Goal: Task Accomplishment & Management: Manage account settings

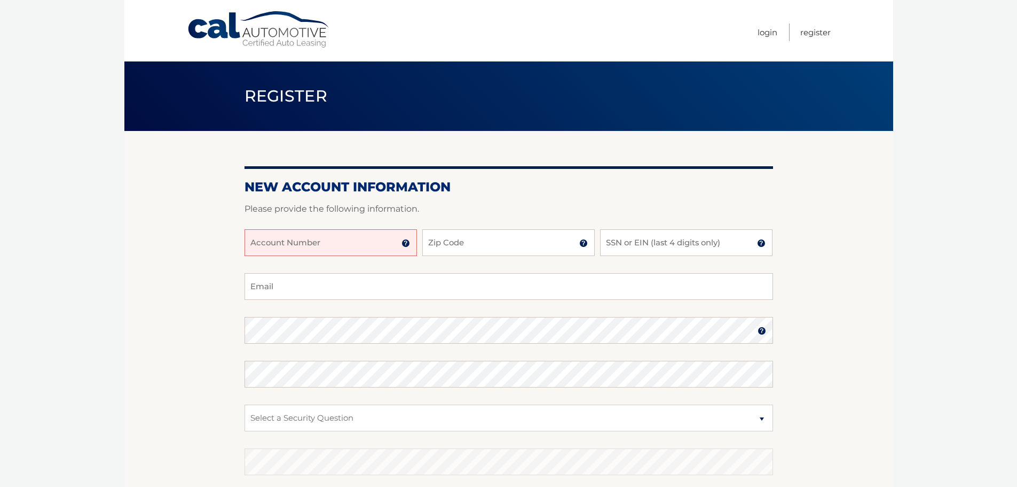
click at [278, 249] on input "Account Number" at bounding box center [331, 242] width 172 height 27
type input "44456027779"
click at [470, 241] on input "Zip Code" at bounding box center [508, 242] width 172 height 27
type input "33155"
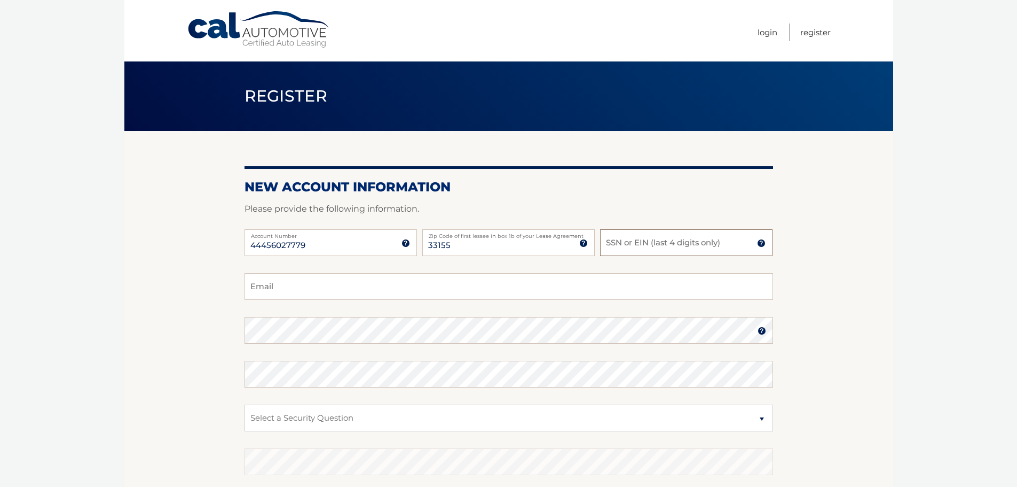
click at [665, 244] on input "SSN or EIN (last 4 digits only)" at bounding box center [686, 242] width 172 height 27
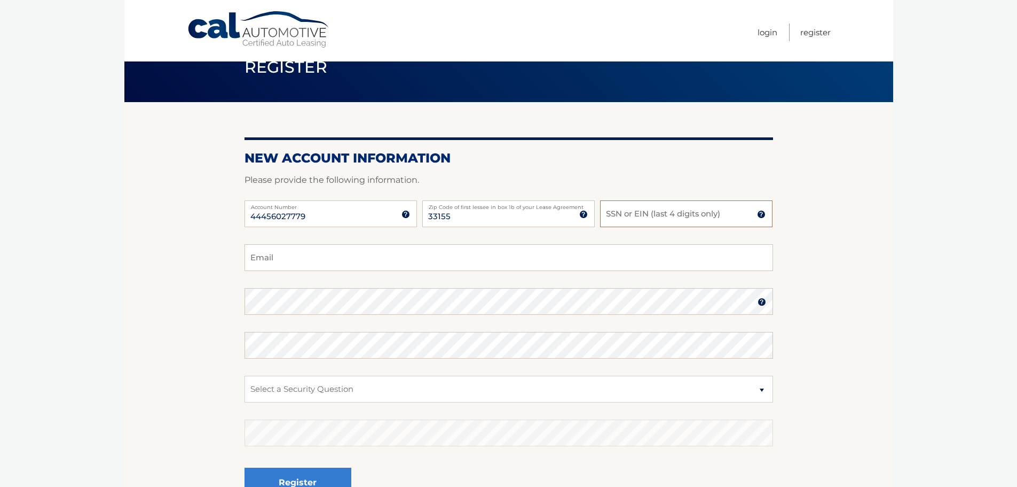
scroll to position [53, 0]
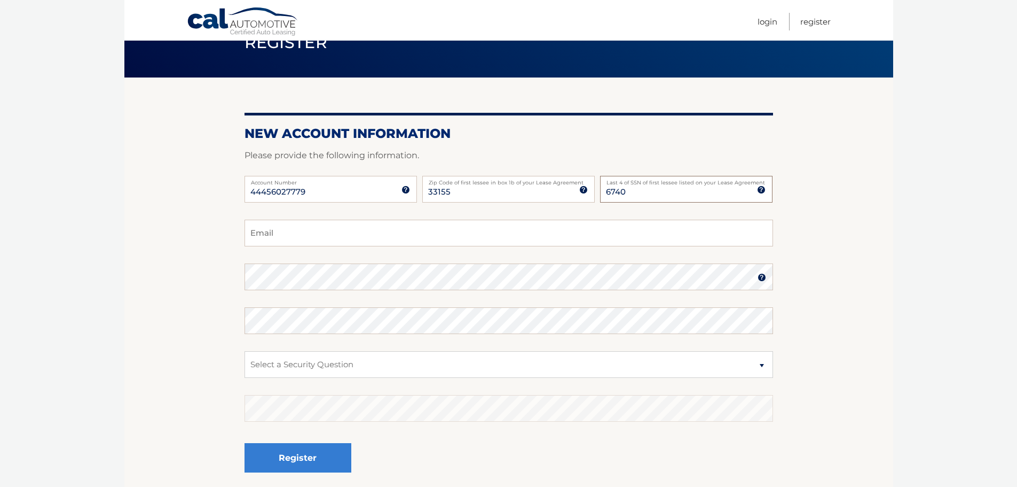
type input "6740"
click at [342, 236] on input "Email" at bounding box center [509, 232] width 529 height 27
type input "monjam@bellsouth.net"
click at [762, 276] on img at bounding box center [762, 277] width 9 height 9
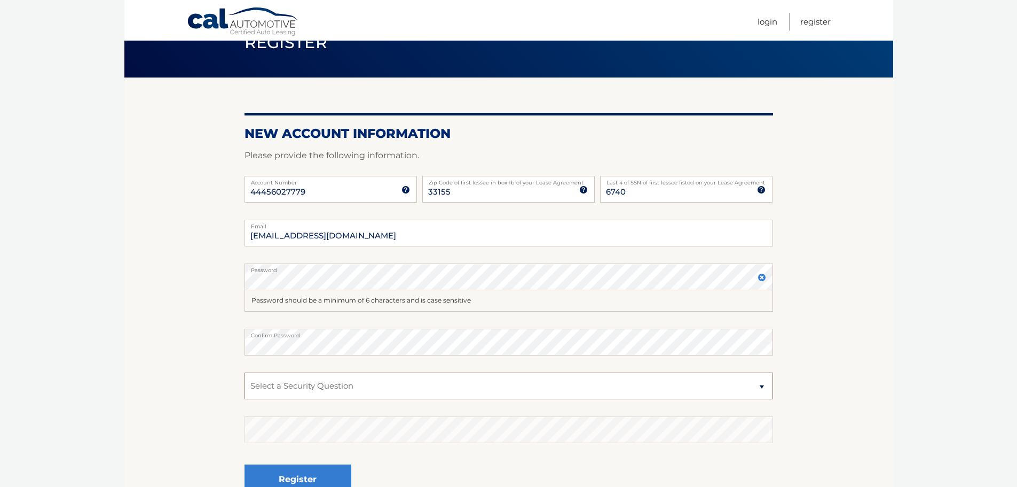
click at [296, 384] on select "Select a Security Question What was the name of your elementary school? What is…" at bounding box center [509, 385] width 529 height 27
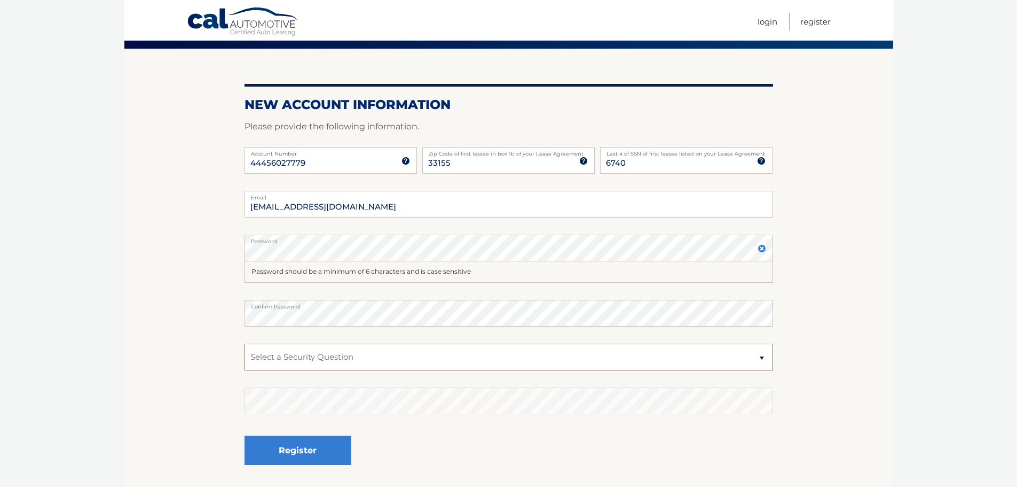
scroll to position [107, 0]
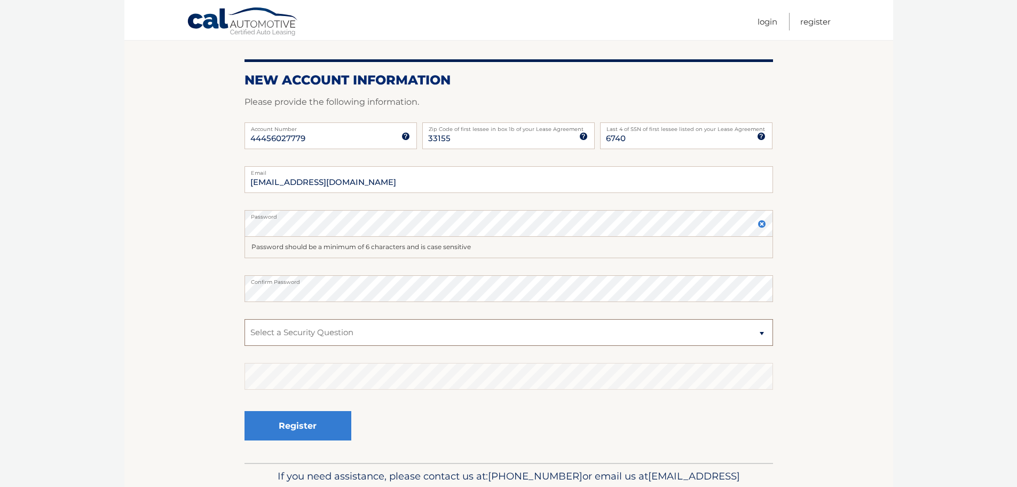
click at [264, 325] on select "Select a Security Question What was the name of your elementary school? What is…" at bounding box center [509, 332] width 529 height 27
select select "2"
click at [245, 319] on select "Select a Security Question What was the name of your elementary school? What is…" at bounding box center [509, 332] width 529 height 27
click at [278, 336] on select "Select a Security Question What was the name of your elementary school? What is…" at bounding box center [509, 332] width 529 height 27
click at [211, 323] on section "New Account Information Please provide the following information. 44456027779 A…" at bounding box center [508, 243] width 769 height 438
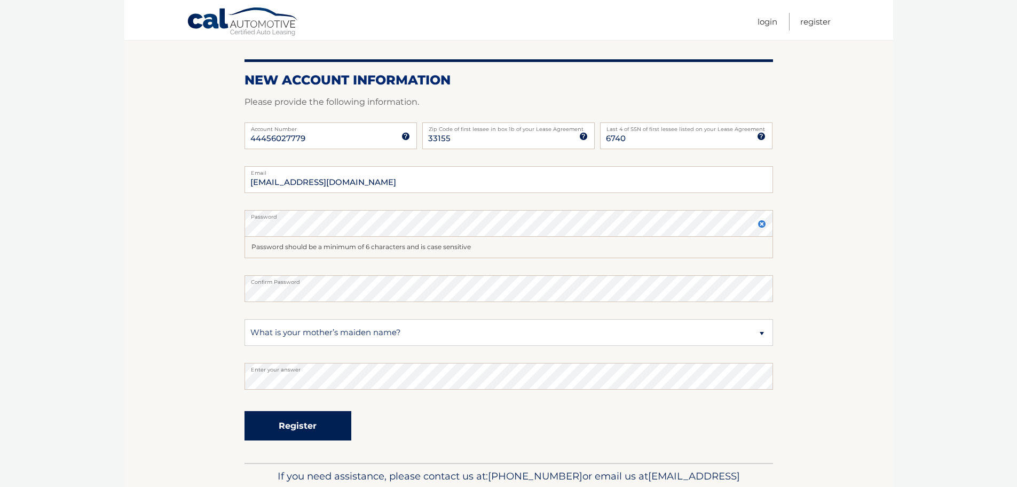
click at [297, 421] on button "Register" at bounding box center [298, 425] width 107 height 29
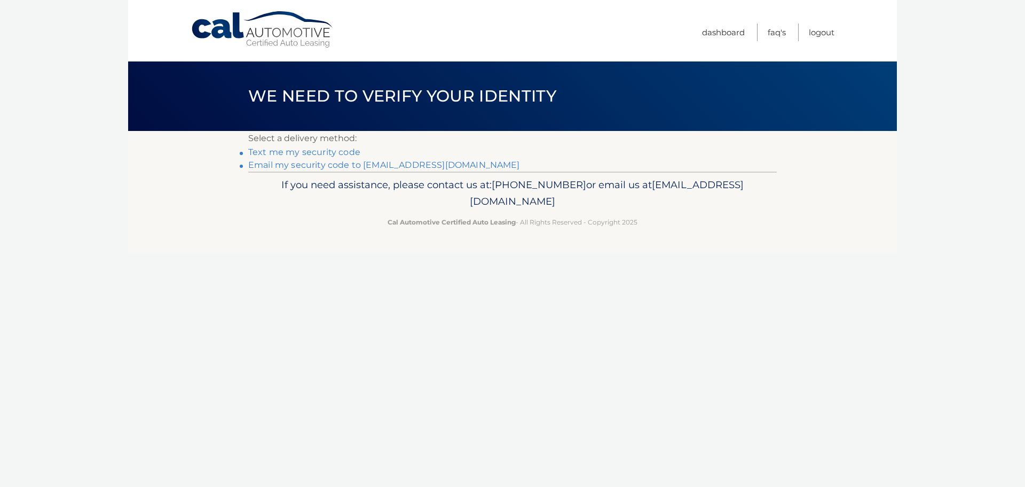
click at [293, 154] on link "Text me my security code" at bounding box center [304, 152] width 112 height 10
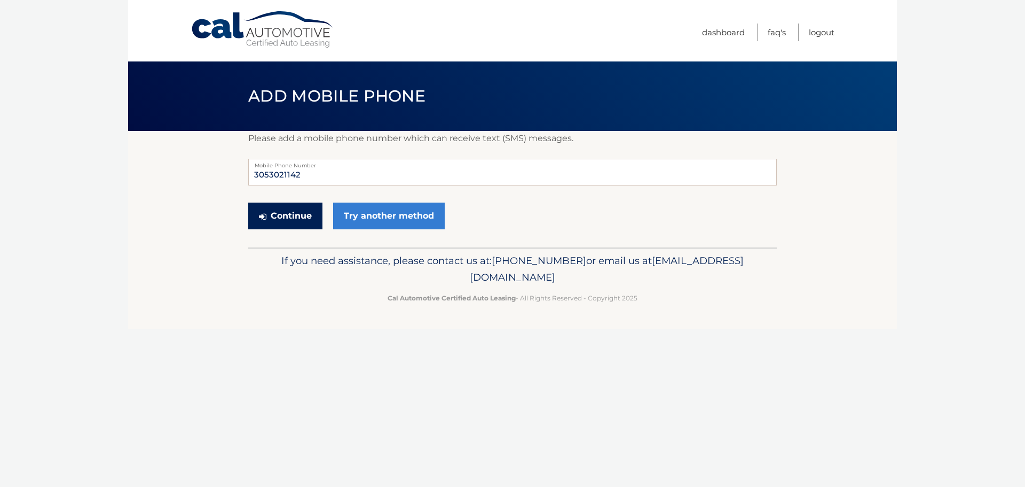
click at [281, 214] on button "Continue" at bounding box center [285, 215] width 74 height 27
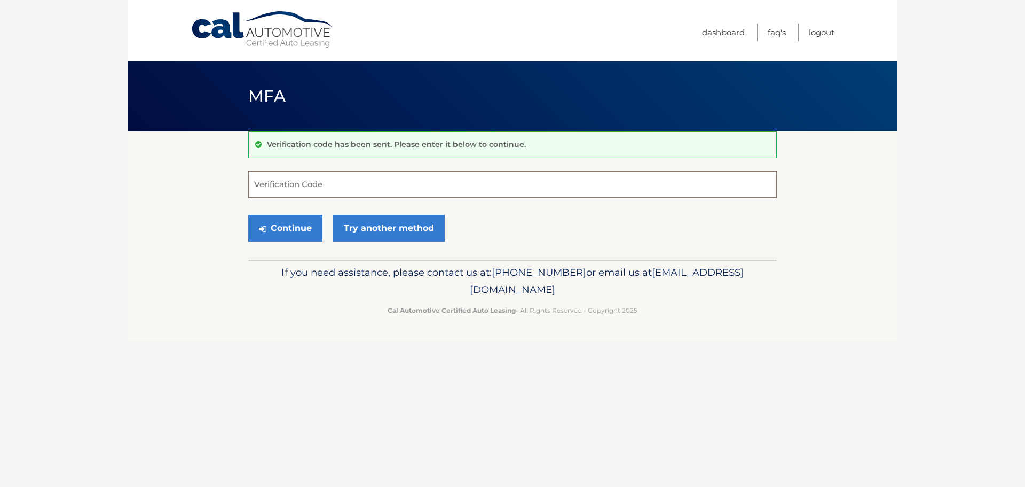
click at [271, 182] on input "Verification Code" at bounding box center [512, 184] width 529 height 27
type input "559960"
click at [248, 215] on button "Continue" at bounding box center [285, 228] width 74 height 27
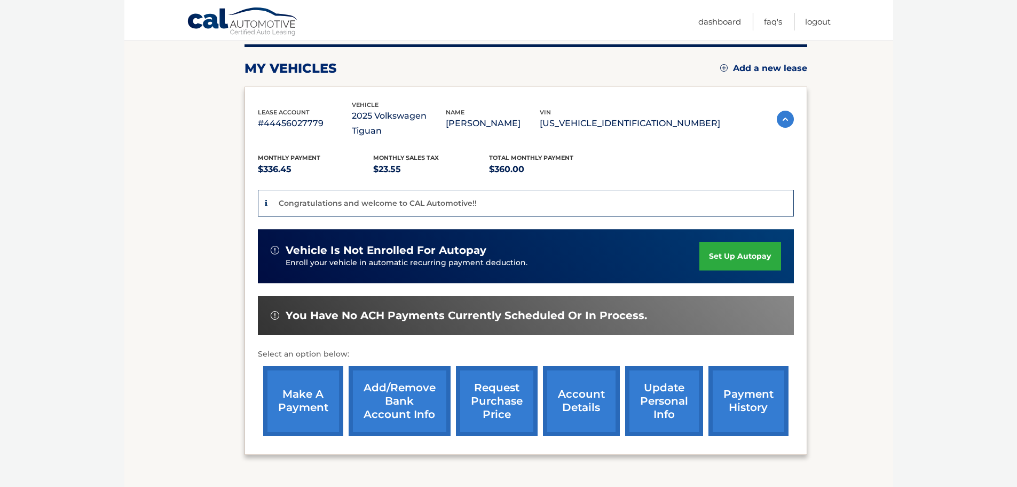
scroll to position [160, 0]
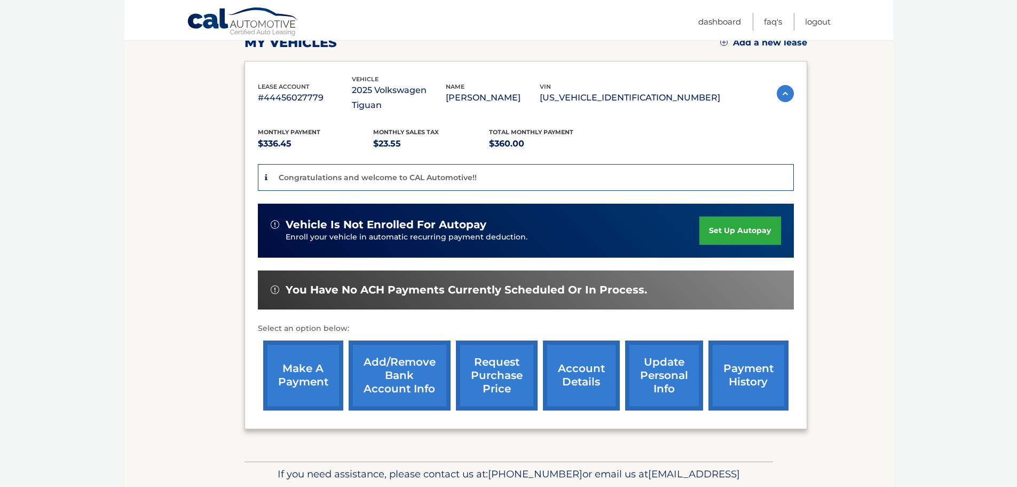
click at [733, 216] on link "set up autopay" at bounding box center [740, 230] width 81 height 28
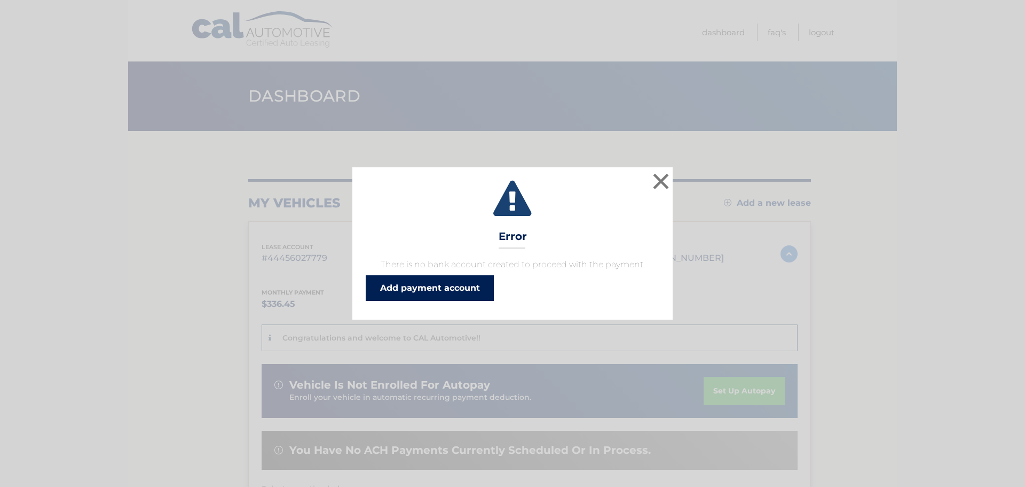
click at [398, 288] on link "Add payment account" at bounding box center [430, 288] width 128 height 26
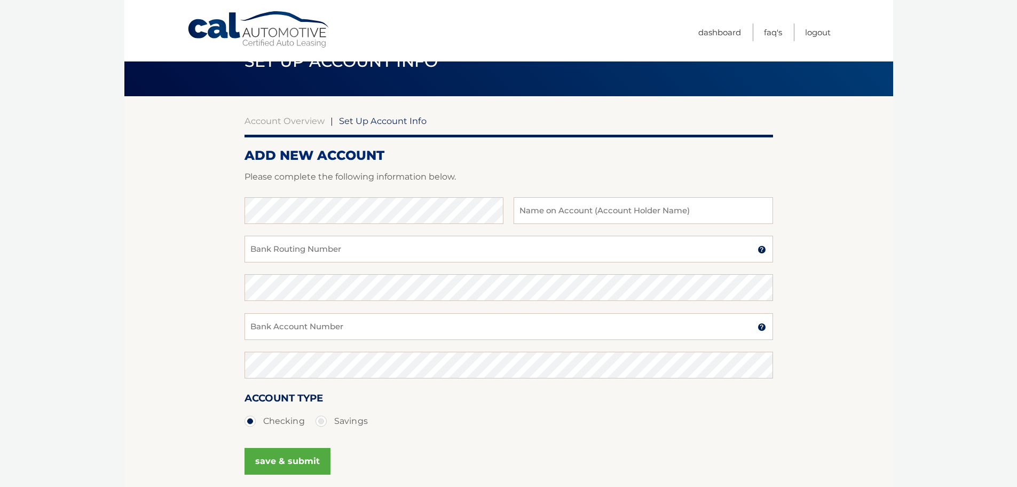
scroll to position [53, 0]
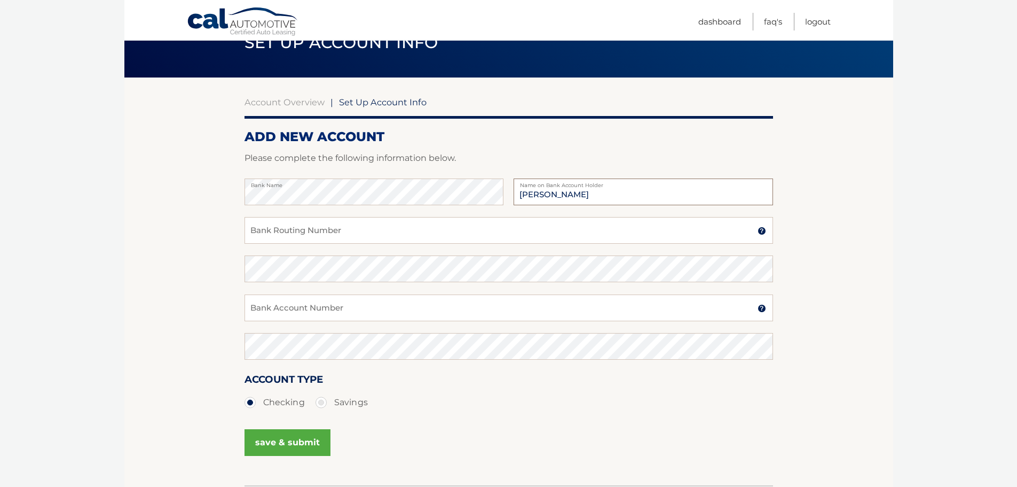
type input "[PERSON_NAME]"
click at [279, 225] on input "Bank Routing Number" at bounding box center [509, 230] width 529 height 27
click at [319, 404] on label "Savings" at bounding box center [342, 401] width 52 height 21
click at [320, 404] on input "Savings" at bounding box center [325, 399] width 11 height 17
radio input "true"
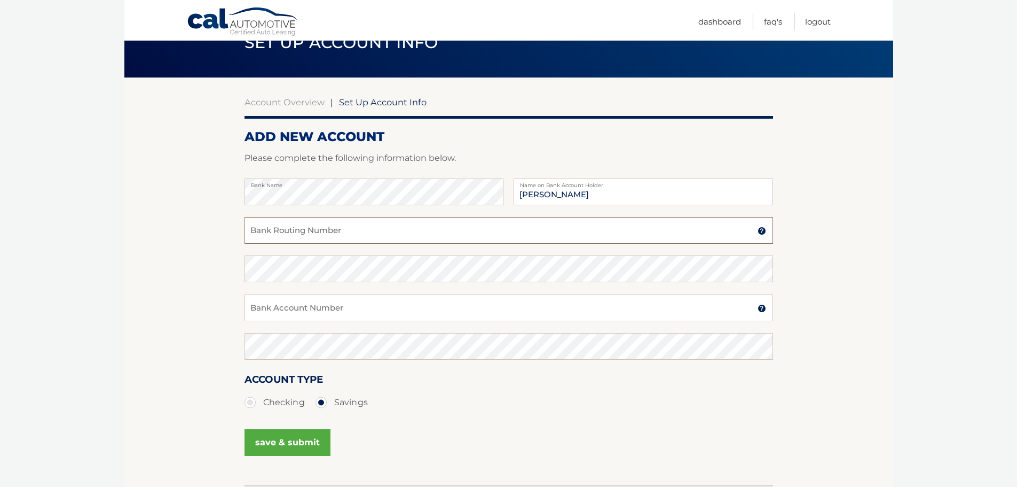
click at [263, 235] on input "Bank Routing Number" at bounding box center [509, 230] width 529 height 27
type input "031176110"
click at [273, 298] on input "Bank Account Number" at bounding box center [509, 307] width 529 height 27
type input "36297653326"
click at [238, 333] on section "Account Overview | Set Up Account Info ADD NEW ACCOUNT Please complete the foll…" at bounding box center [508, 280] width 769 height 407
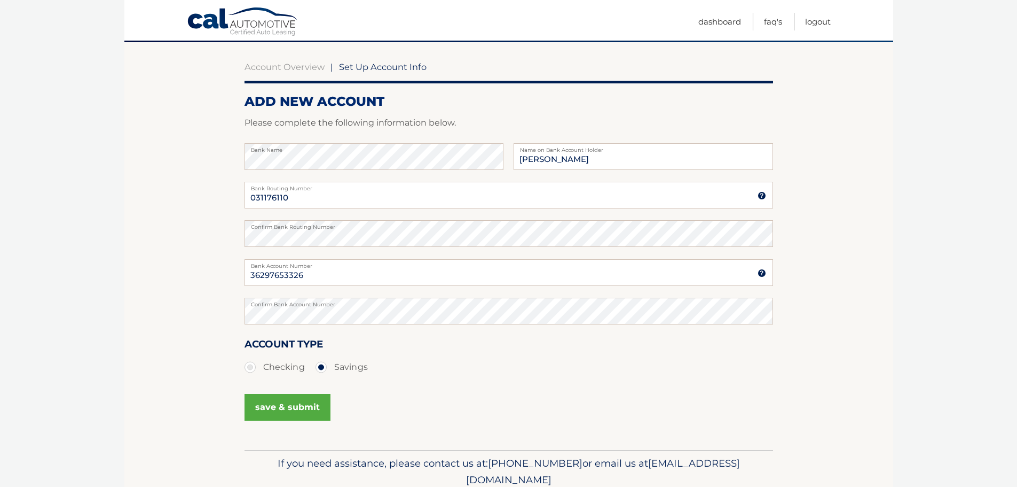
scroll to position [133, 0]
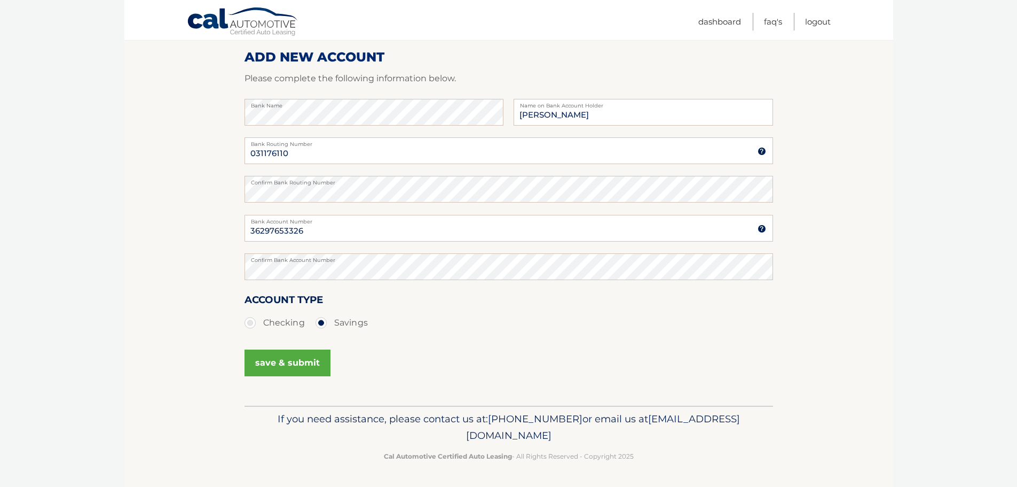
click at [273, 356] on button "save & submit" at bounding box center [288, 362] width 86 height 27
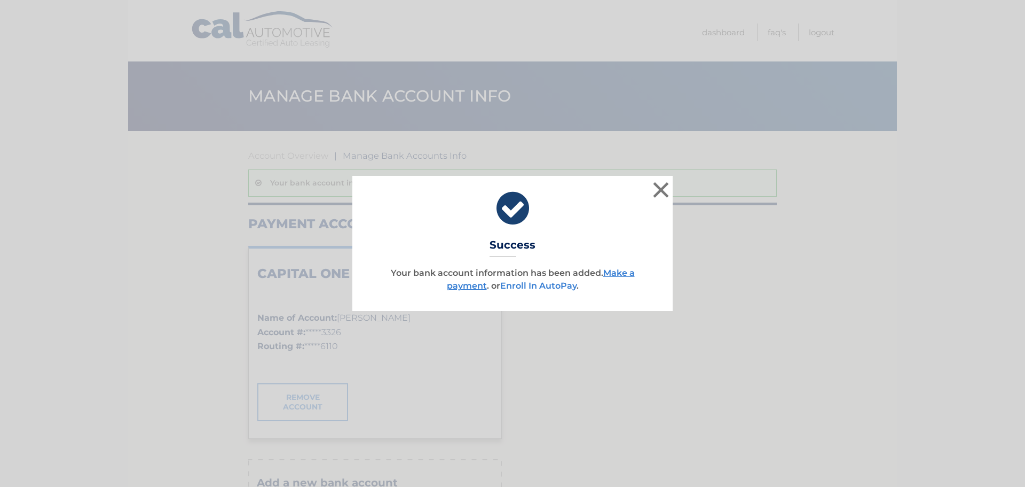
click at [515, 284] on link "Enroll In AutoPay" at bounding box center [538, 285] width 76 height 10
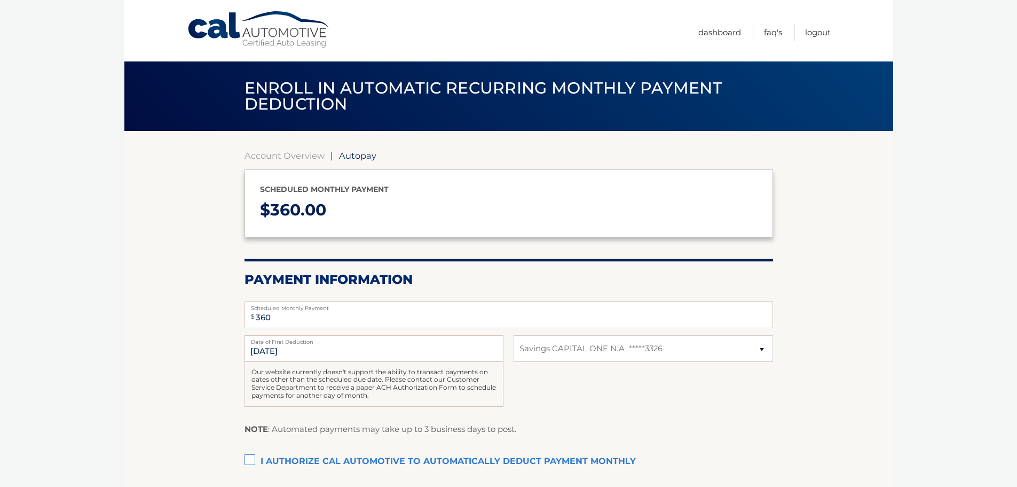
select select "MzVmMzc1NzAtMzliYS00YzA2LWFjNWUtYjIyYzk1NTllMjI3"
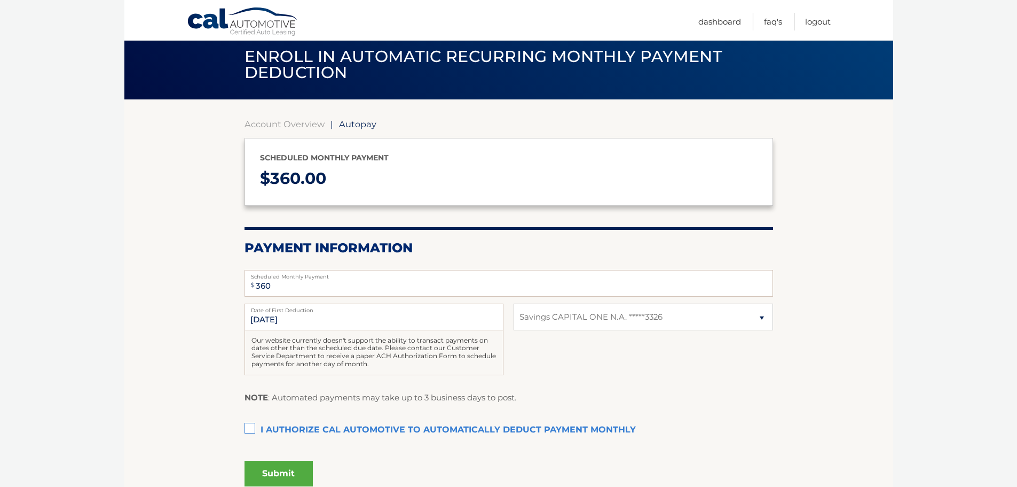
scroll to position [53, 0]
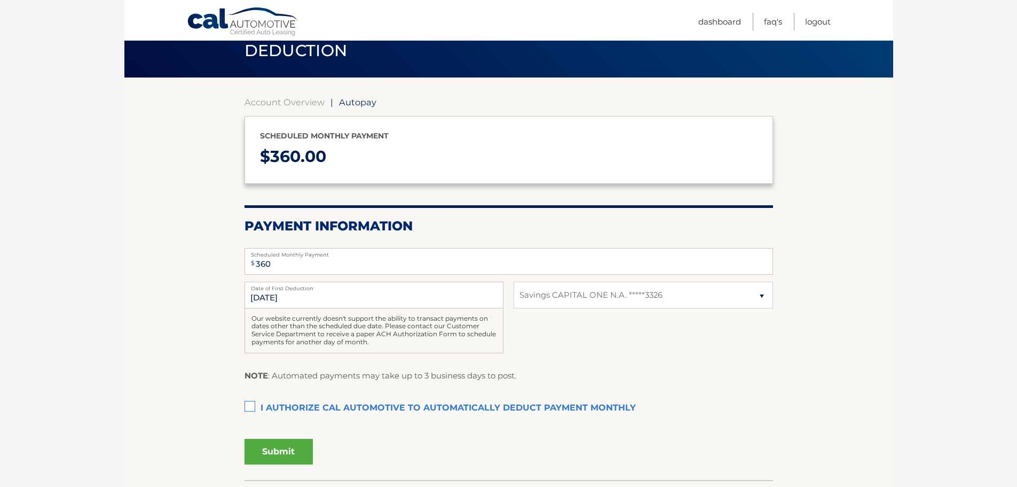
click at [250, 403] on label "I authorize cal automotive to automatically deduct payment monthly This checkbo…" at bounding box center [509, 407] width 529 height 21
click at [0, 0] on input "I authorize cal automotive to automatically deduct payment monthly This checkbo…" at bounding box center [0, 0] width 0 height 0
click at [203, 302] on section "Account Overview | Autopay Scheduled monthly payment $ 360.00 Payment Informati…" at bounding box center [508, 278] width 769 height 402
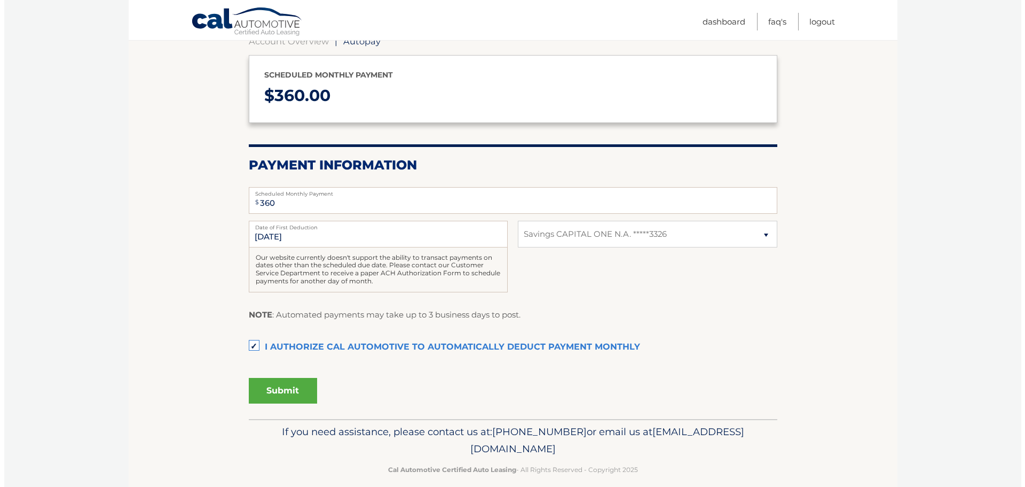
scroll to position [127, 0]
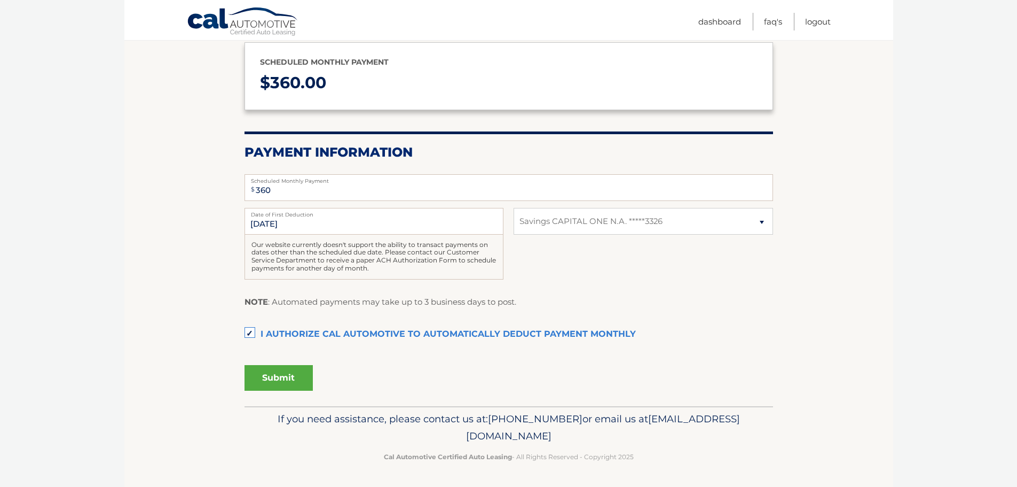
click at [277, 372] on button "Submit" at bounding box center [279, 378] width 68 height 26
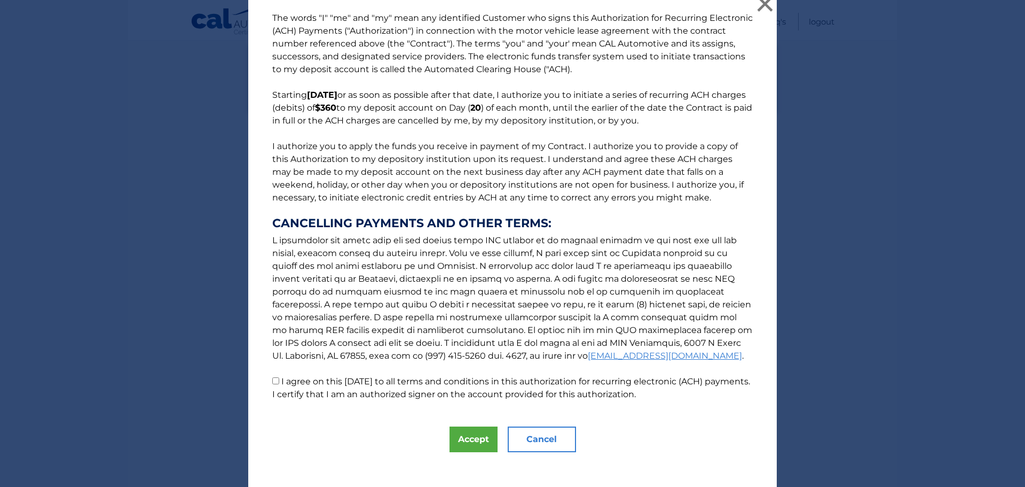
scroll to position [18, 0]
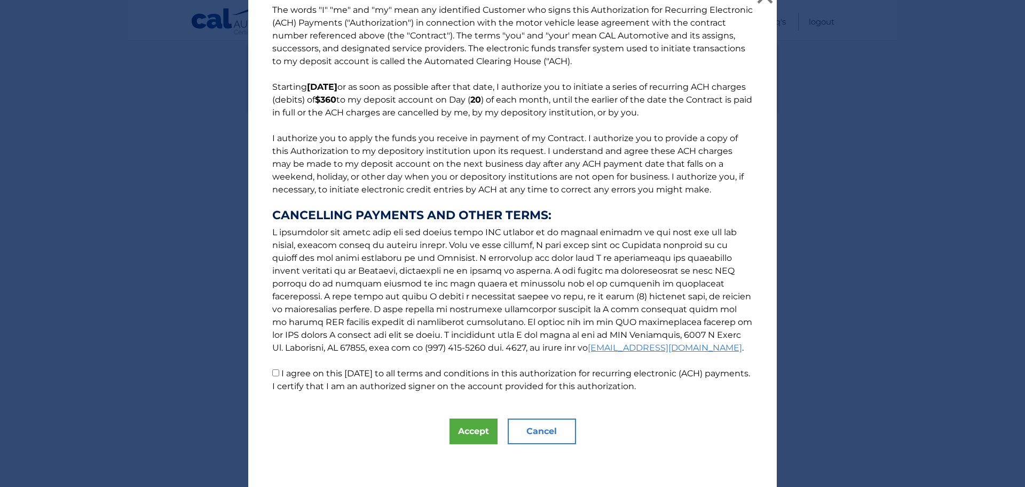
click at [272, 371] on input "I agree on this 10/15/2025 to all terms and conditions in this authorization fo…" at bounding box center [275, 372] width 7 height 7
checkbox input "true"
click at [468, 435] on button "Accept" at bounding box center [474, 431] width 48 height 26
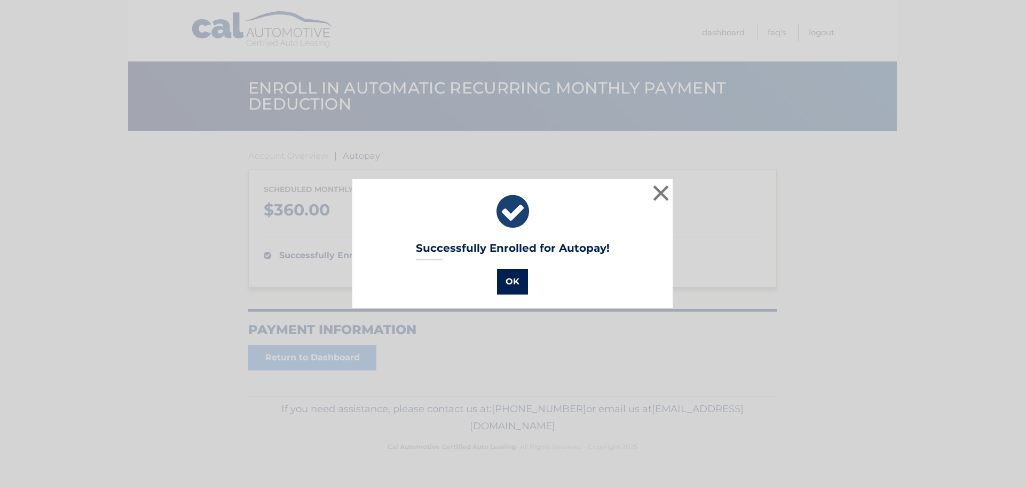
click at [509, 284] on button "OK" at bounding box center [512, 282] width 31 height 26
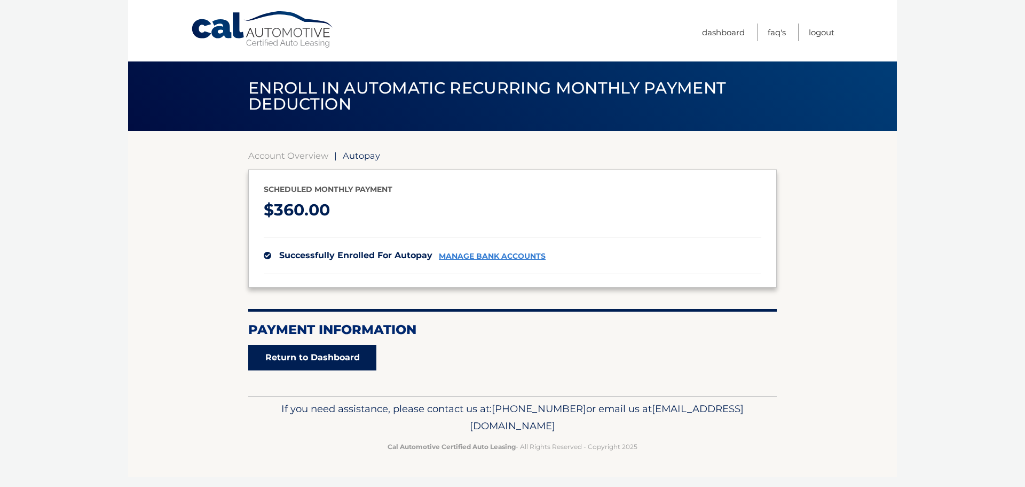
click at [305, 352] on link "Return to Dashboard" at bounding box center [312, 357] width 128 height 26
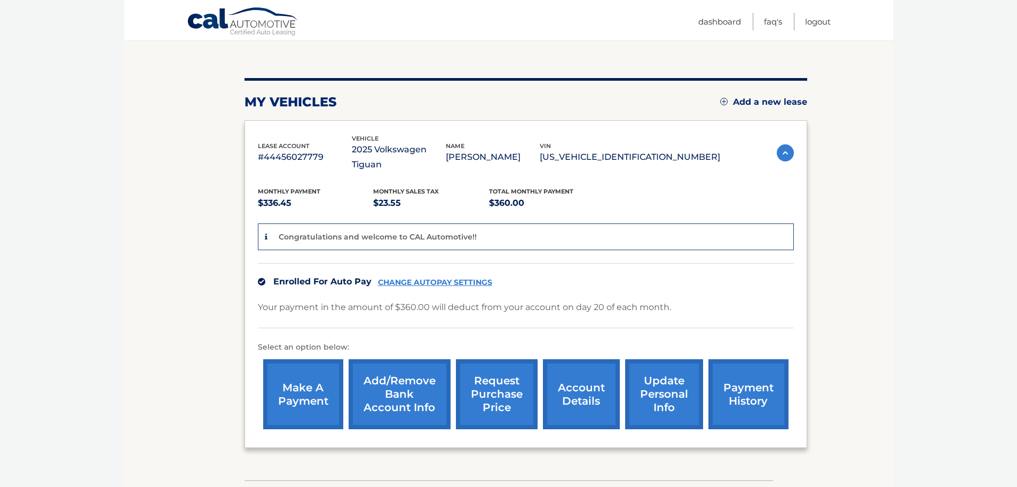
scroll to position [107, 0]
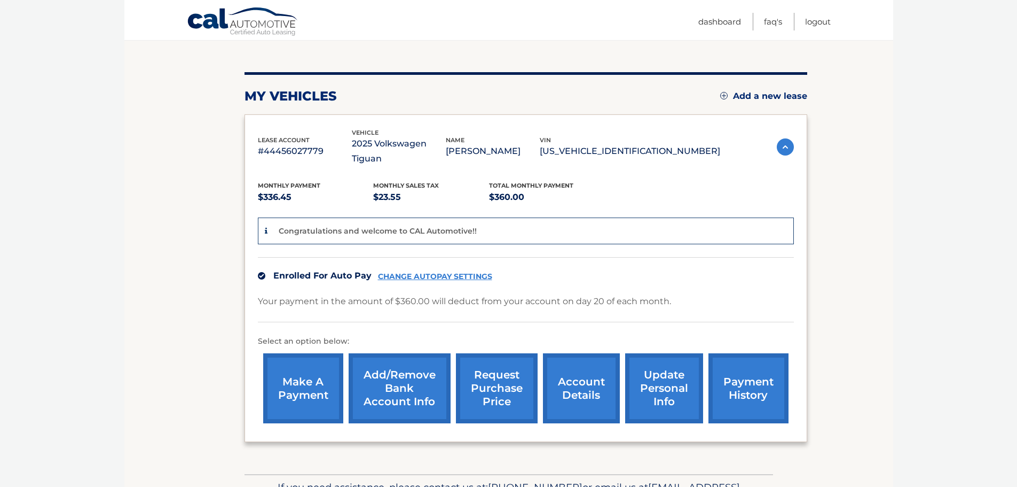
click at [406, 272] on link "CHANGE AUTOPAY SETTINGS" at bounding box center [435, 276] width 114 height 9
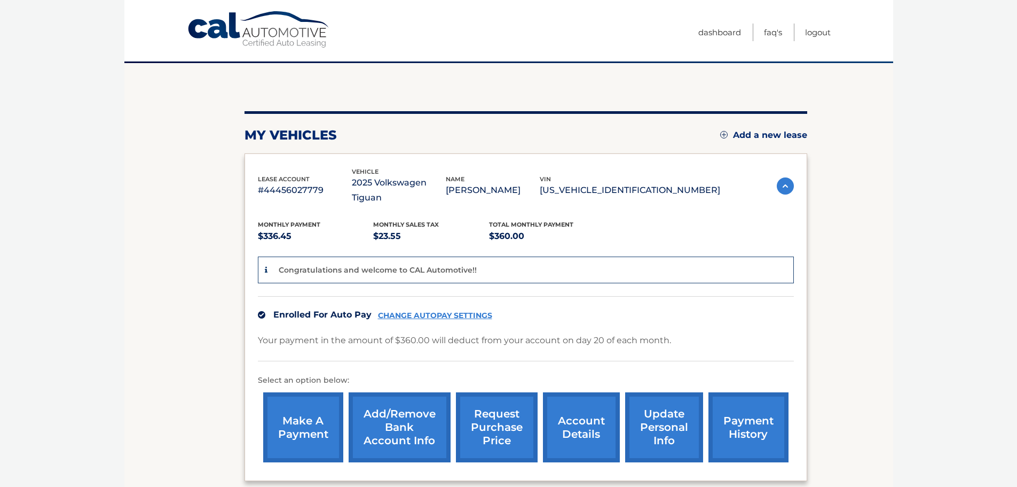
scroll to position [0, 0]
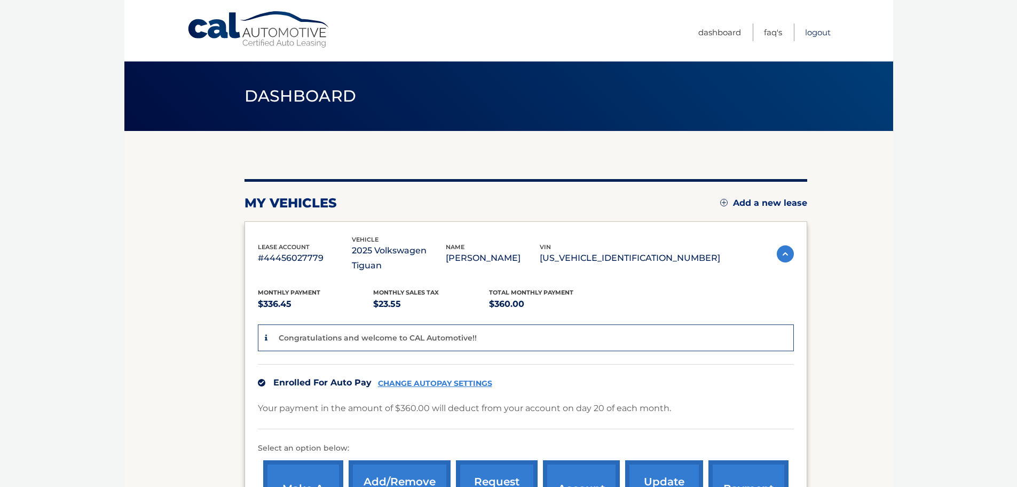
click at [812, 33] on link "Logout" at bounding box center [818, 32] width 26 height 18
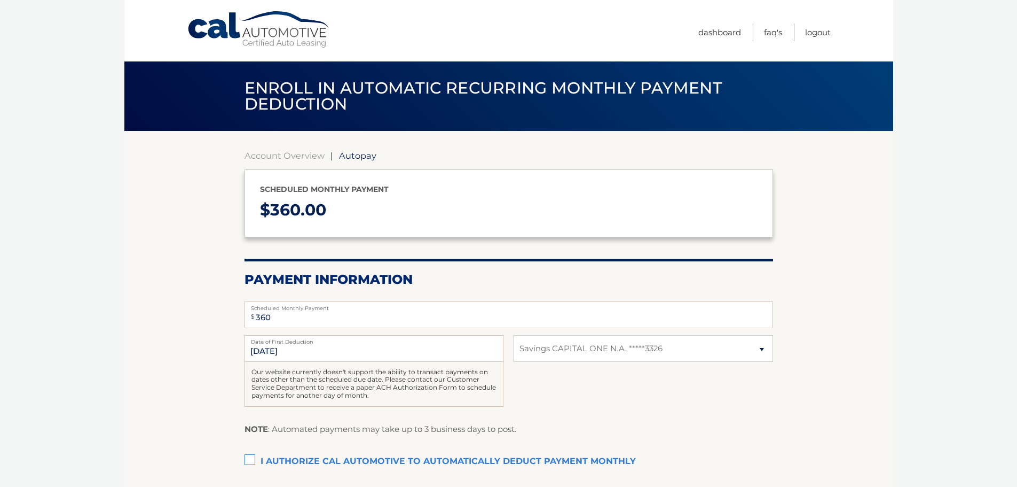
select select "MzVmMzc1NzAtMzliYS00YzA2LWFjNWUtYjIyYzk1NTllMjI3"
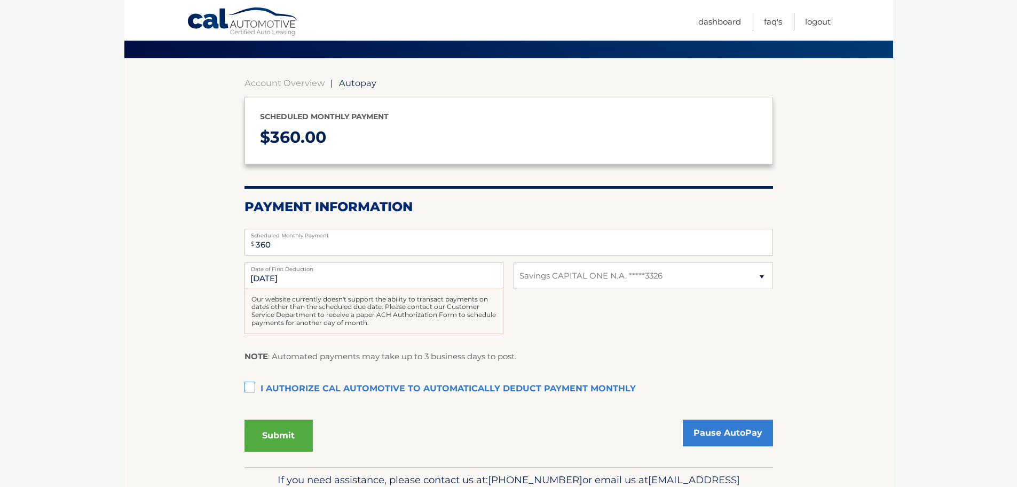
scroll to position [107, 0]
